Goal: Task Accomplishment & Management: Use online tool/utility

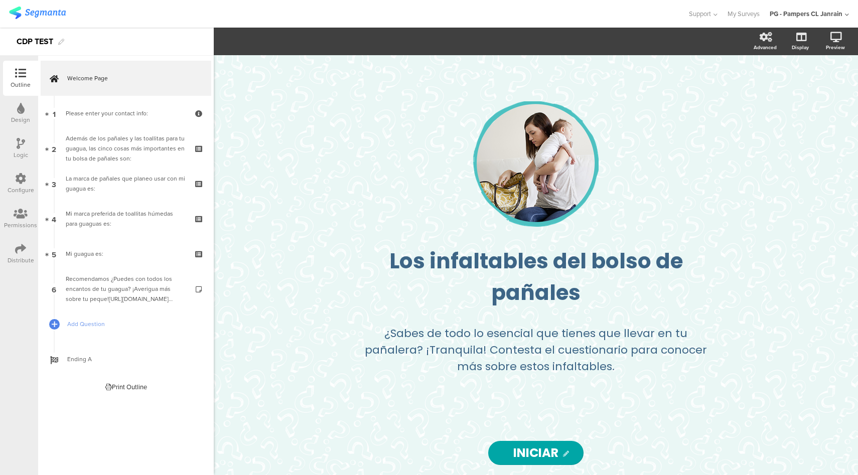
click at [23, 192] on div "Configure" at bounding box center [21, 190] width 27 height 9
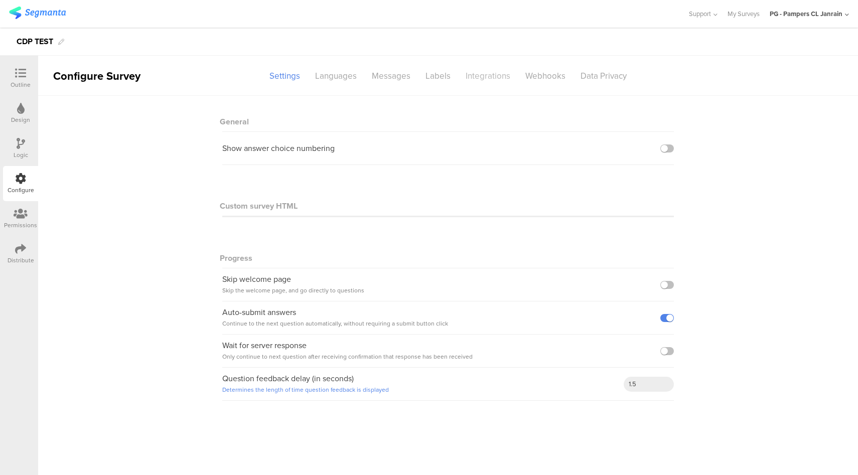
click at [490, 78] on div "Integrations" at bounding box center [488, 76] width 60 height 18
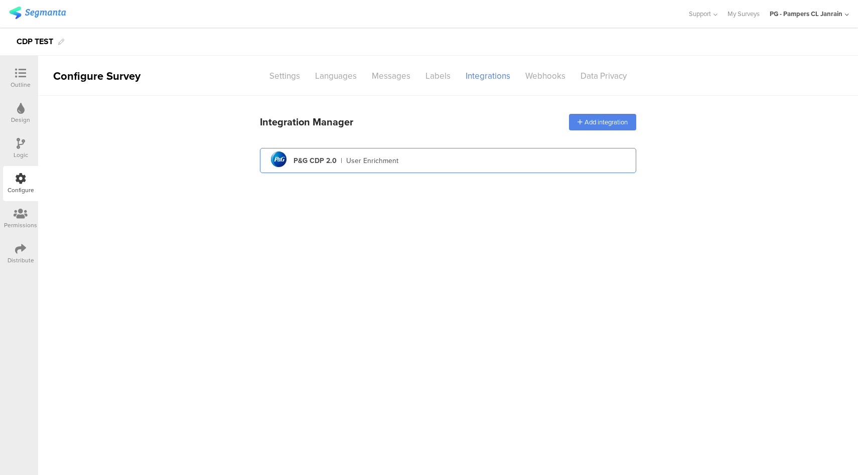
click at [444, 153] on div "pg logo P&G CDP 2.0 | User Enrichment" at bounding box center [448, 161] width 360 height 25
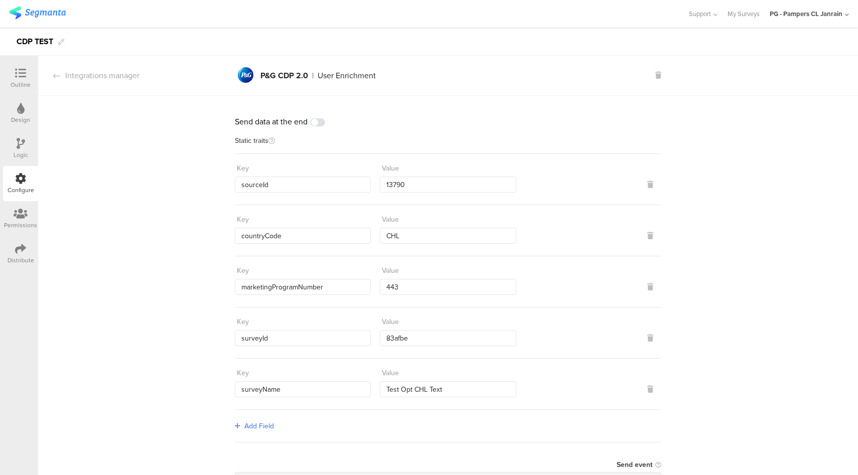
click at [22, 75] on icon at bounding box center [20, 73] width 11 height 11
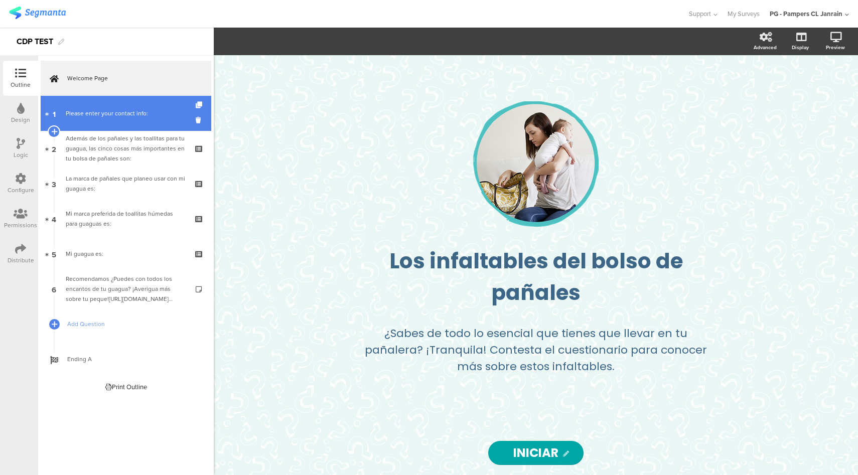
click at [114, 116] on div "Please enter your contact info:" at bounding box center [126, 113] width 120 height 10
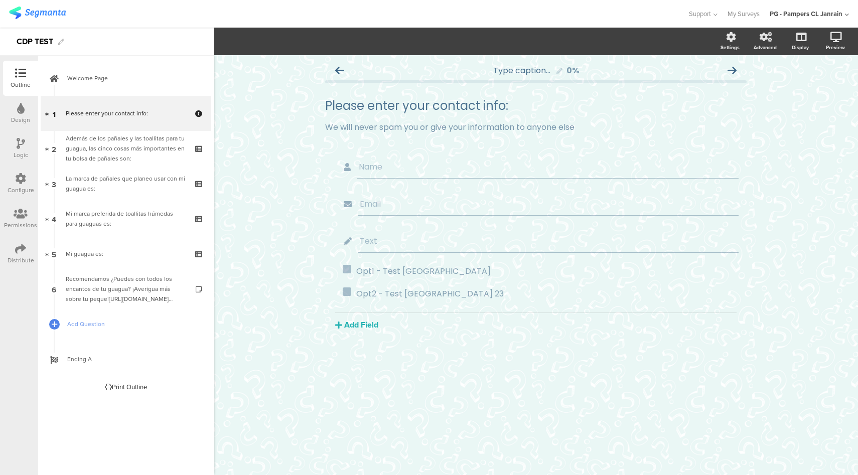
click at [13, 187] on div "Configure" at bounding box center [21, 190] width 27 height 9
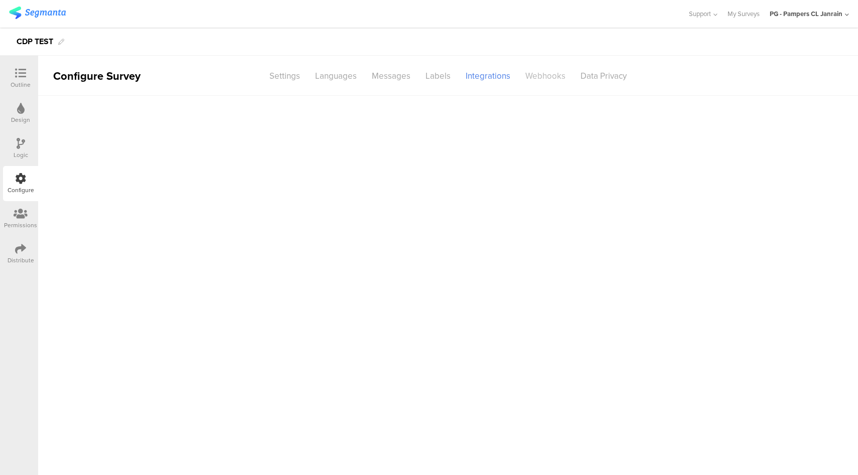
click at [544, 80] on div "Webhooks" at bounding box center [545, 76] width 55 height 18
click at [326, 115] on div "Add Hook" at bounding box center [450, 112] width 321 height 12
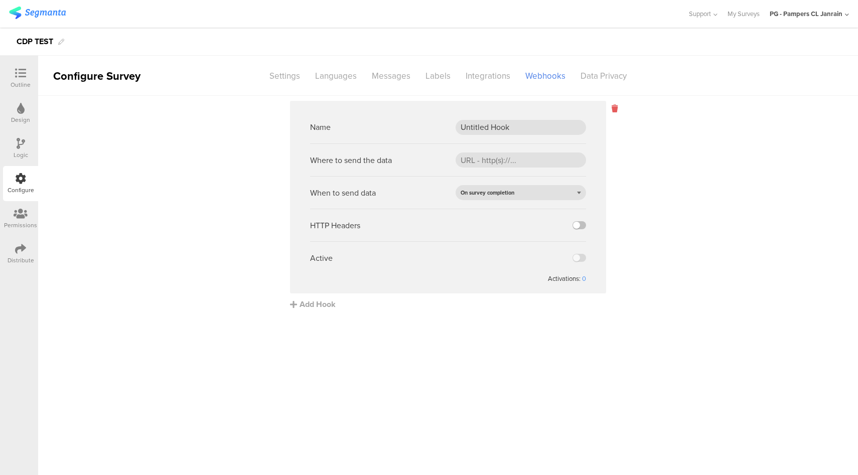
click at [613, 111] on icon at bounding box center [615, 109] width 6 height 12
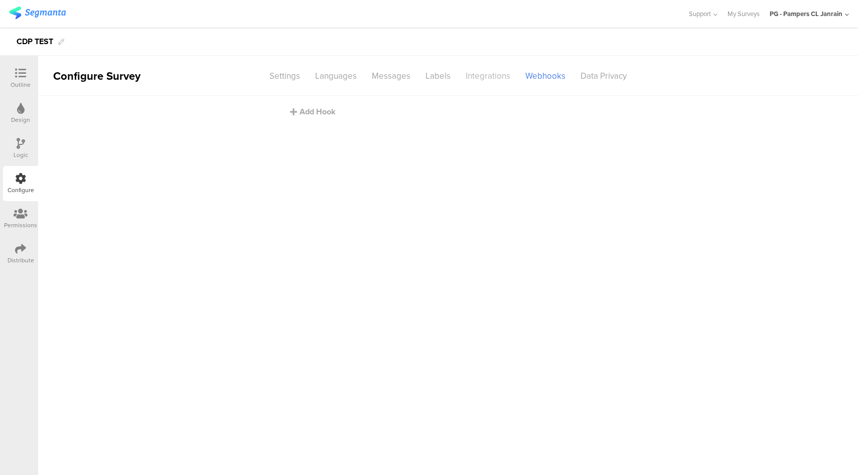
click at [503, 78] on div "Integrations" at bounding box center [488, 76] width 60 height 18
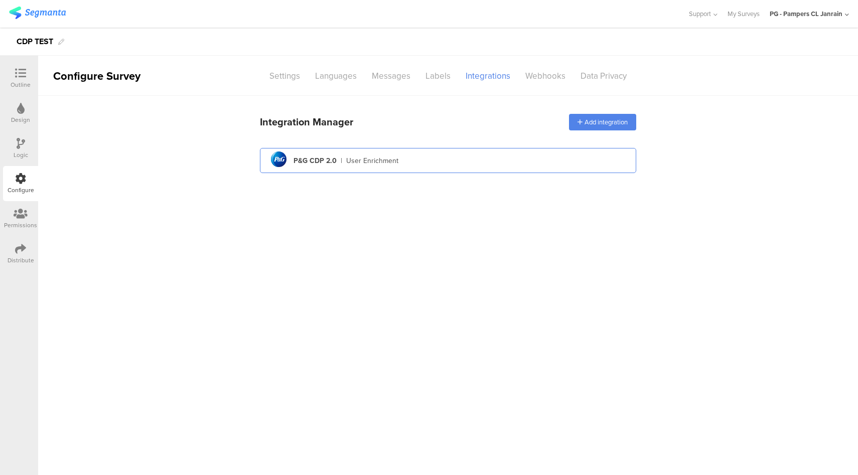
click at [444, 150] on div "pg logo P&G CDP 2.0 | User Enrichment" at bounding box center [448, 161] width 360 height 25
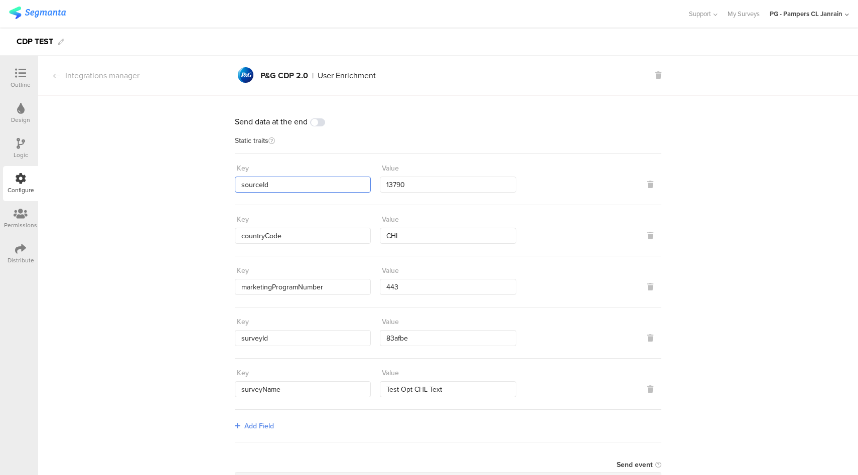
drag, startPoint x: 269, startPoint y: 184, endPoint x: 192, endPoint y: 184, distance: 76.3
click at [384, 185] on input "13790" at bounding box center [448, 185] width 136 height 16
